Goal: Task Accomplishment & Management: Complete application form

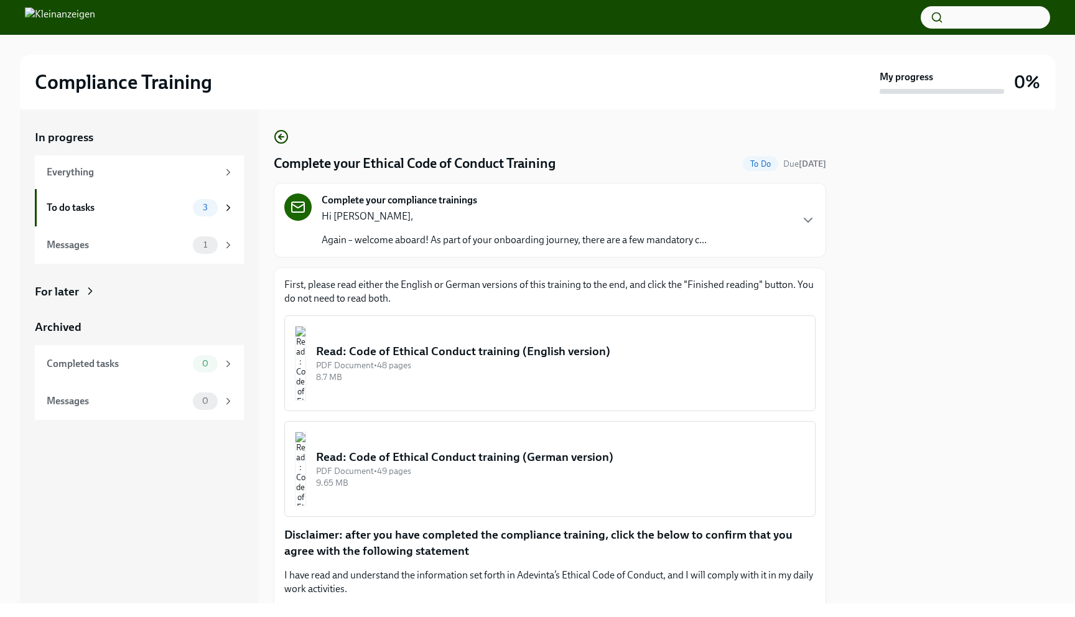
click at [480, 240] on p "Again – welcome aboard! As part of your onboarding journey, there are a few man…" at bounding box center [514, 240] width 385 height 14
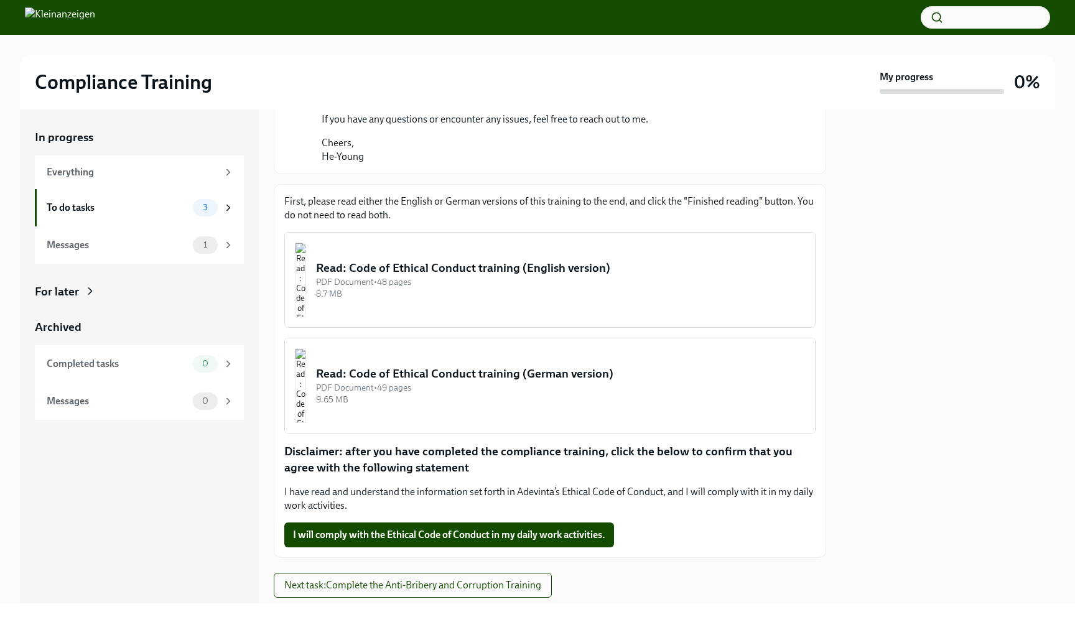
scroll to position [197, 0]
click at [306, 268] on img "button" at bounding box center [300, 279] width 11 height 75
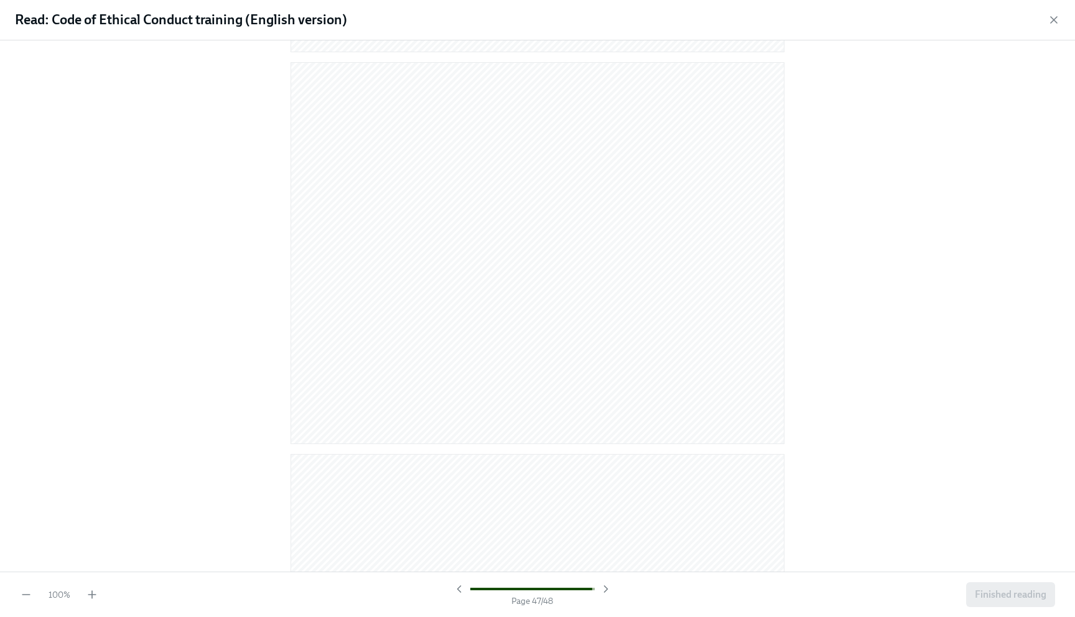
scroll to position [18295, 0]
click at [1003, 599] on span "Finished reading" at bounding box center [1011, 595] width 72 height 12
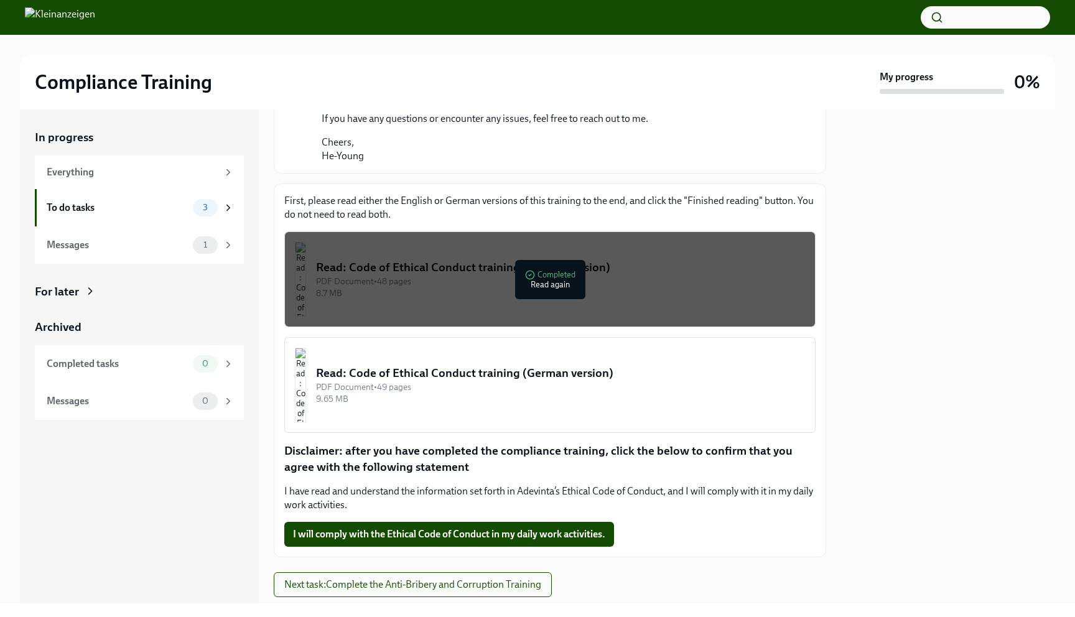
scroll to position [231, 0]
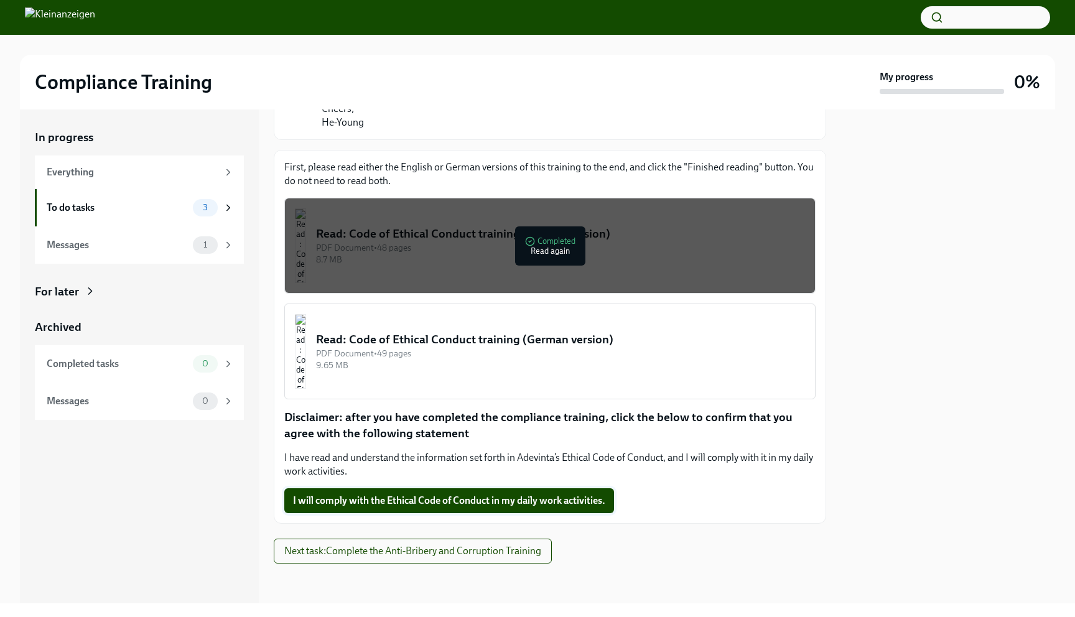
click at [452, 503] on span "I will comply with the Ethical Code of Conduct in my daily work activities." at bounding box center [449, 501] width 312 height 12
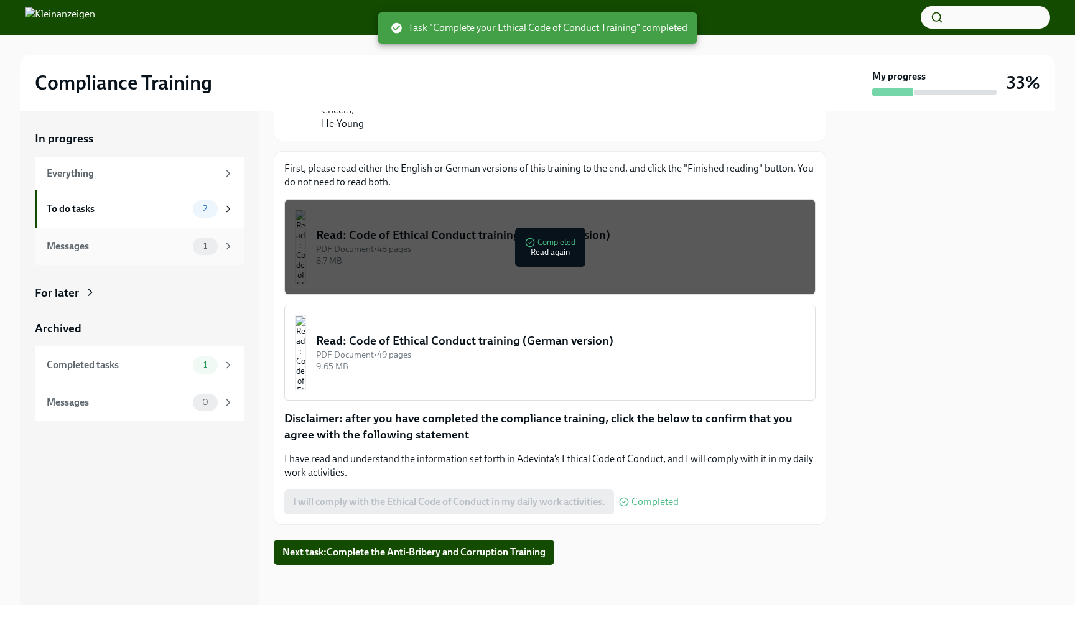
click at [203, 248] on span "1" at bounding box center [205, 245] width 19 height 9
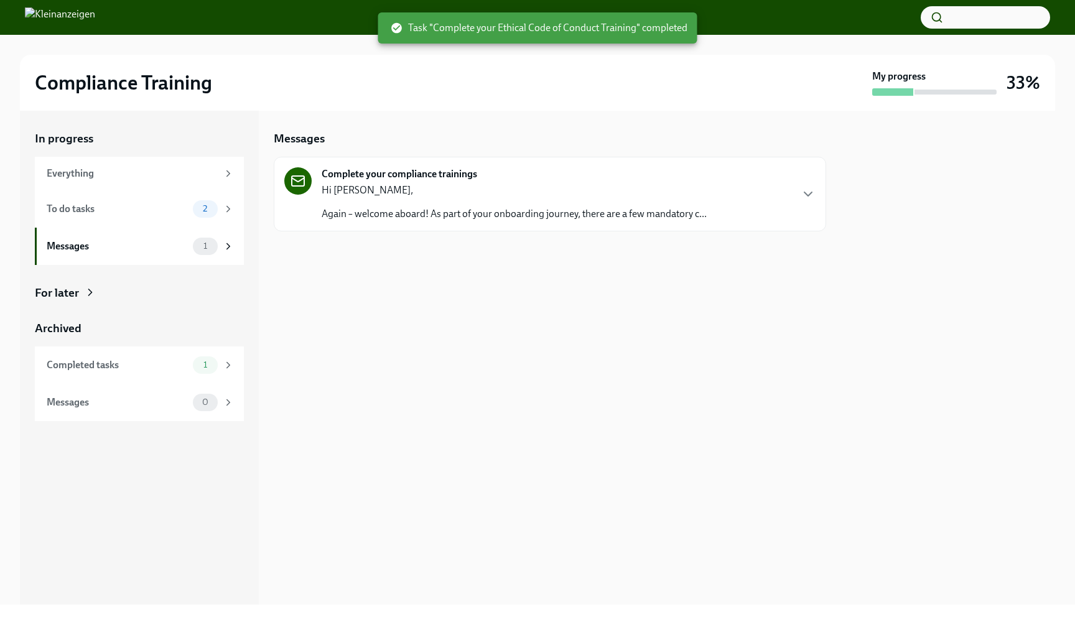
click at [439, 208] on p "Again – welcome aboard! As part of your onboarding journey, there are a few man…" at bounding box center [514, 214] width 385 height 14
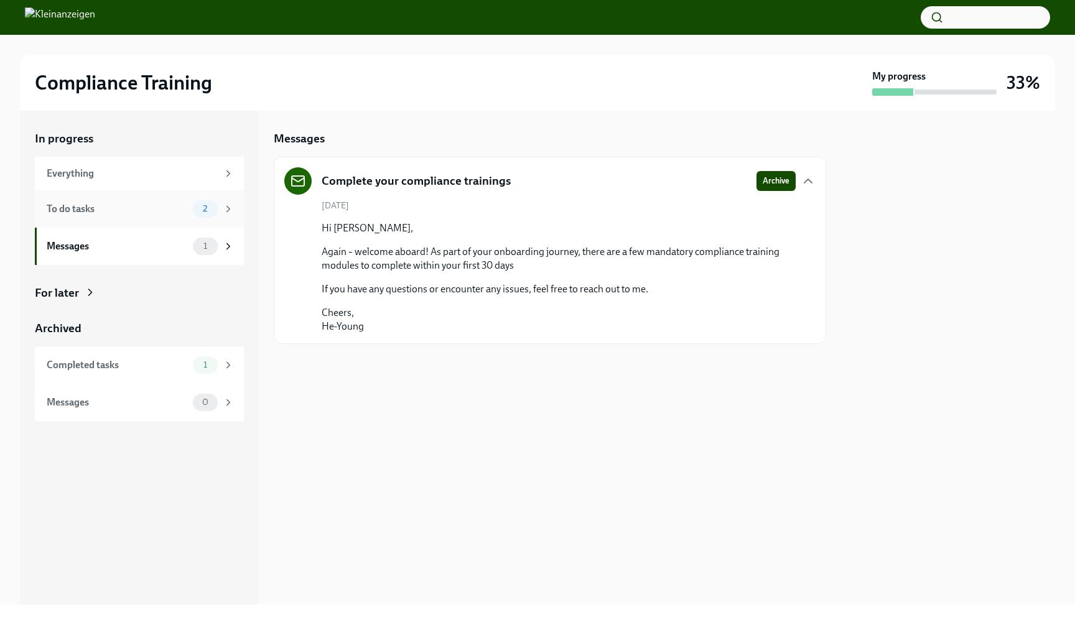
click at [187, 212] on div "To do tasks" at bounding box center [117, 209] width 141 height 14
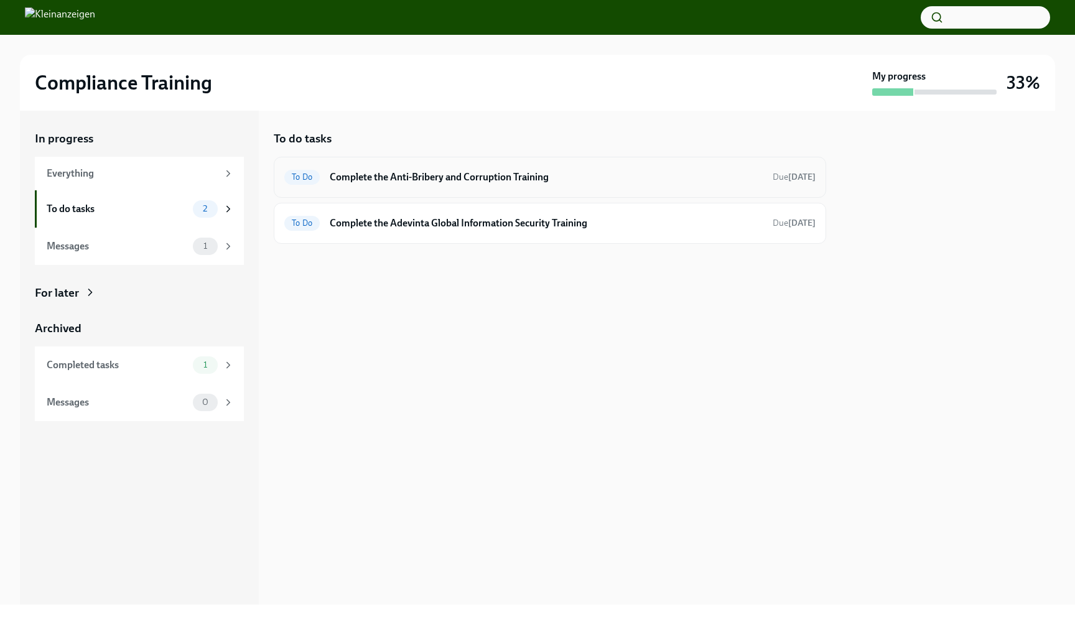
click at [428, 186] on div "To Do Complete the Anti-Bribery and Corruption Training Due [DATE]" at bounding box center [549, 177] width 531 height 20
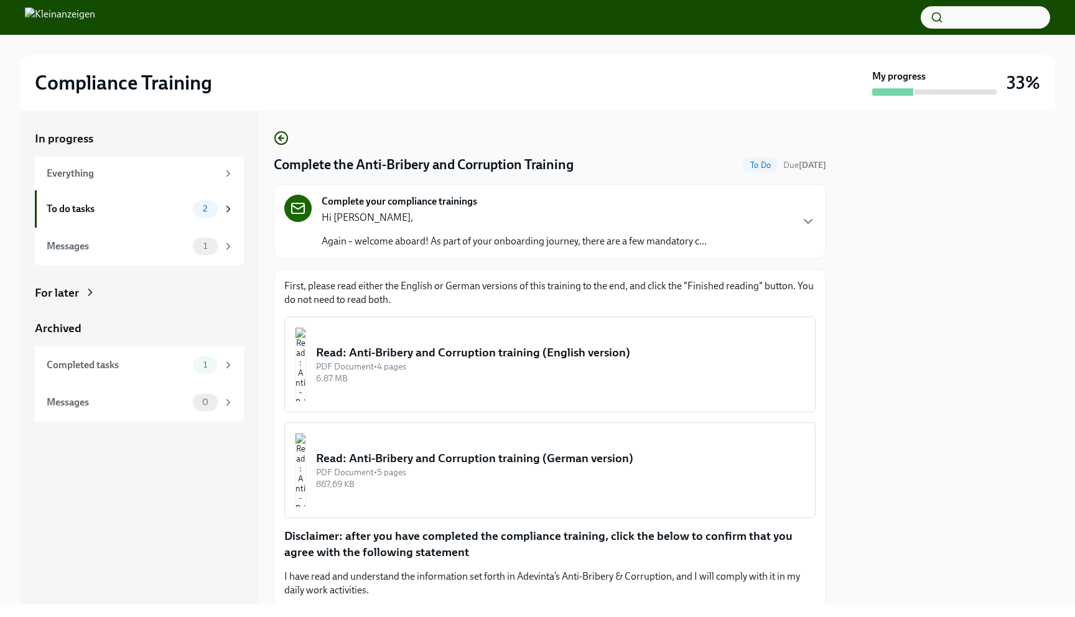
click at [474, 355] on div "Read: Anti-Bribery and Corruption training (English version)" at bounding box center [560, 353] width 489 height 16
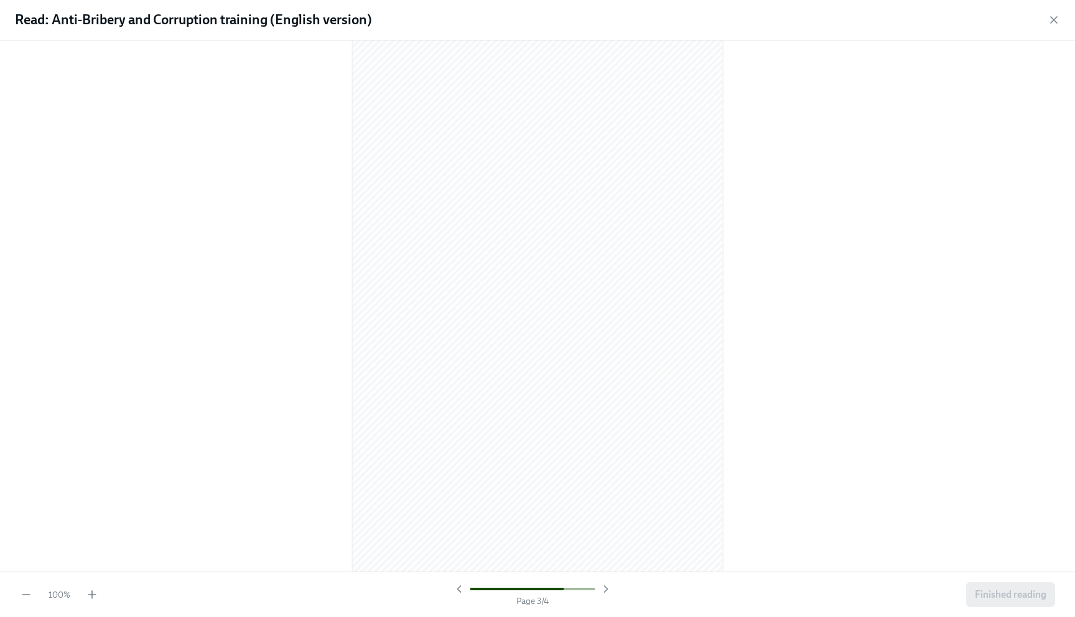
scroll to position [2590, 0]
click at [998, 594] on span "Finished reading" at bounding box center [1011, 595] width 72 height 12
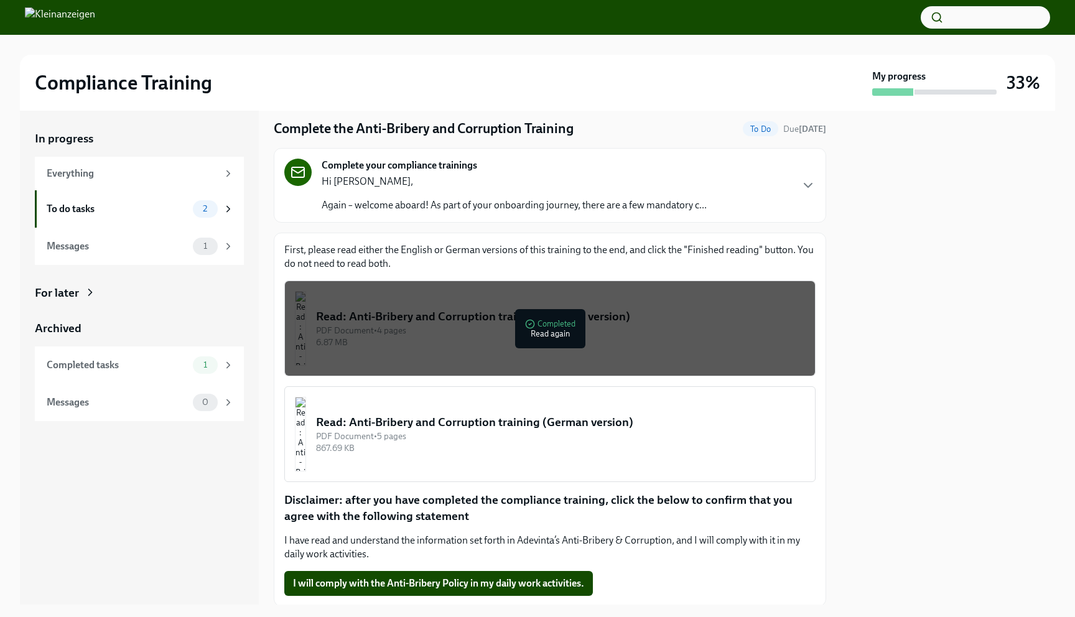
scroll to position [118, 0]
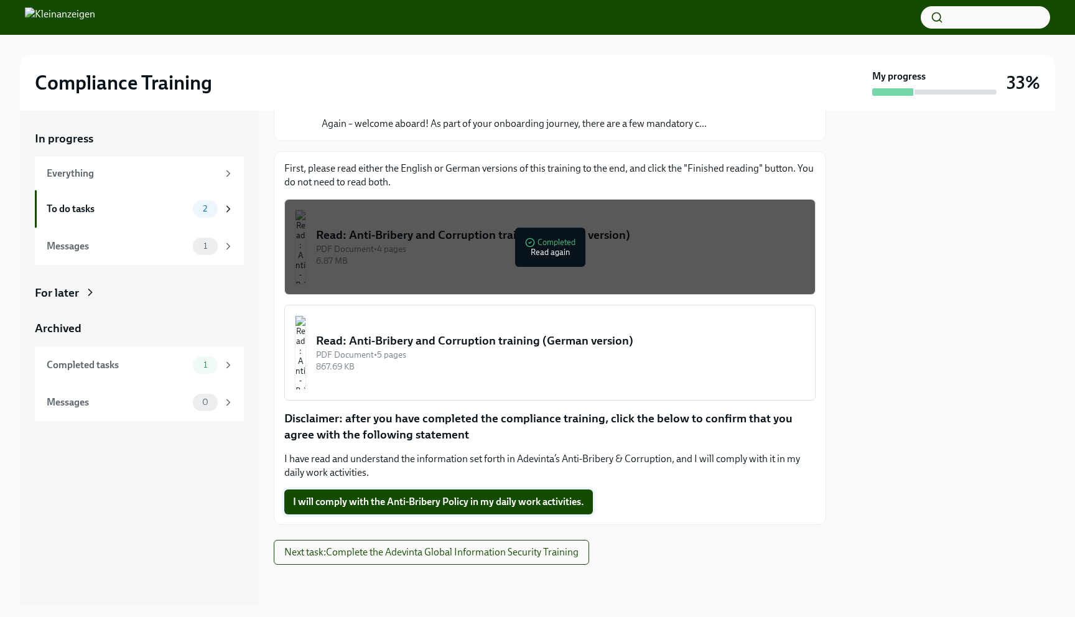
click at [546, 504] on span "I will comply with the Anti-Bribery Policy in my daily work activities." at bounding box center [438, 502] width 291 height 12
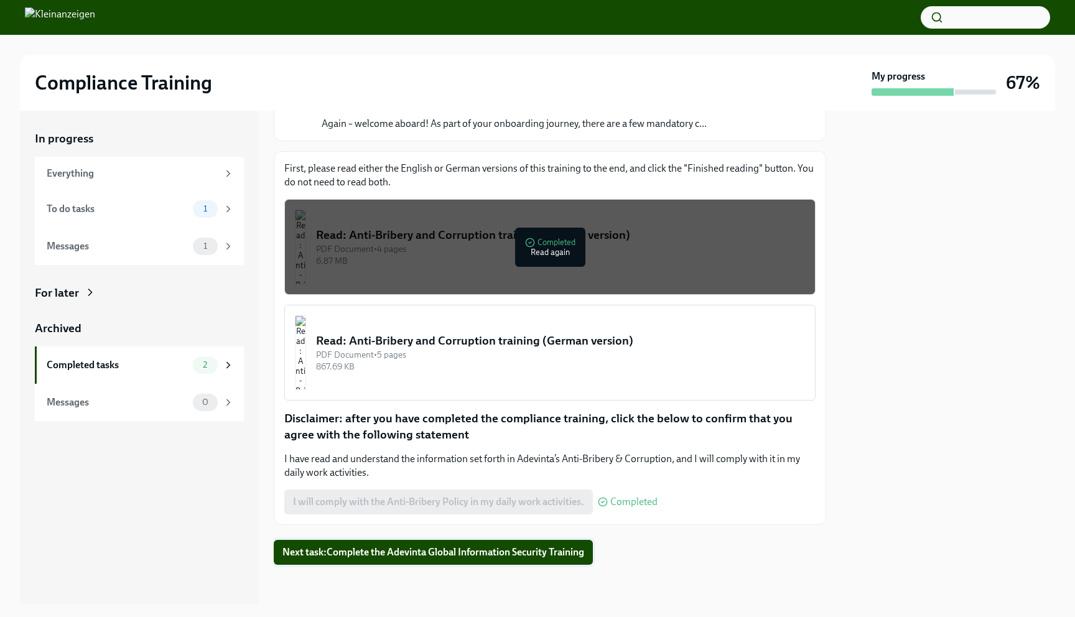
click at [511, 549] on span "Next task : Complete the Adevinta Global Information Security Training" at bounding box center [433, 552] width 302 height 12
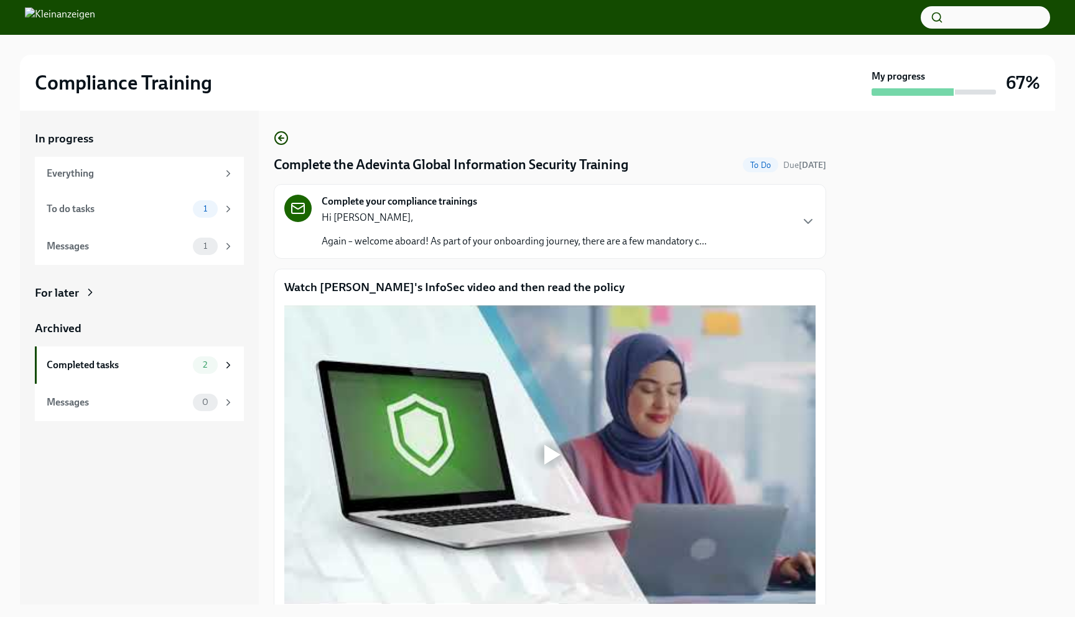
click at [543, 454] on div at bounding box center [550, 455] width 40 height 40
